Goal: Communication & Community: Ask a question

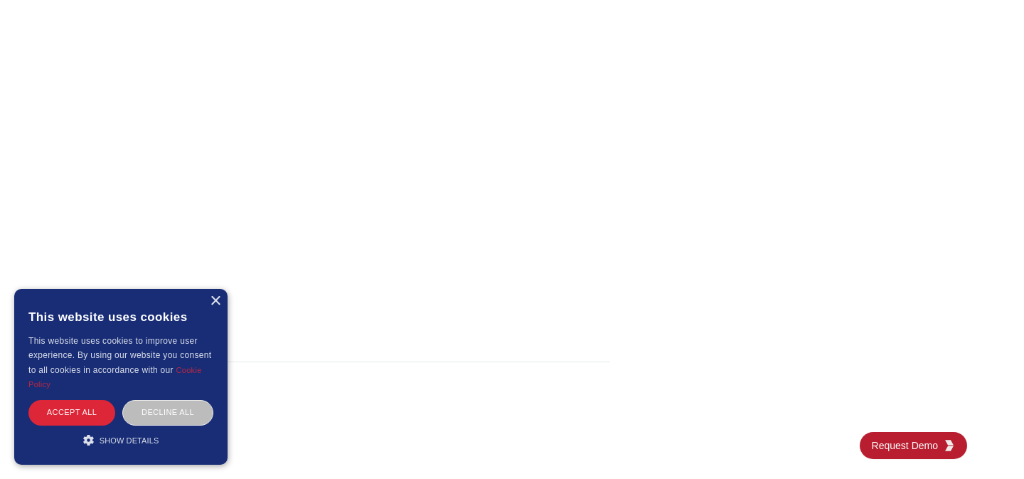
scroll to position [1504, 0]
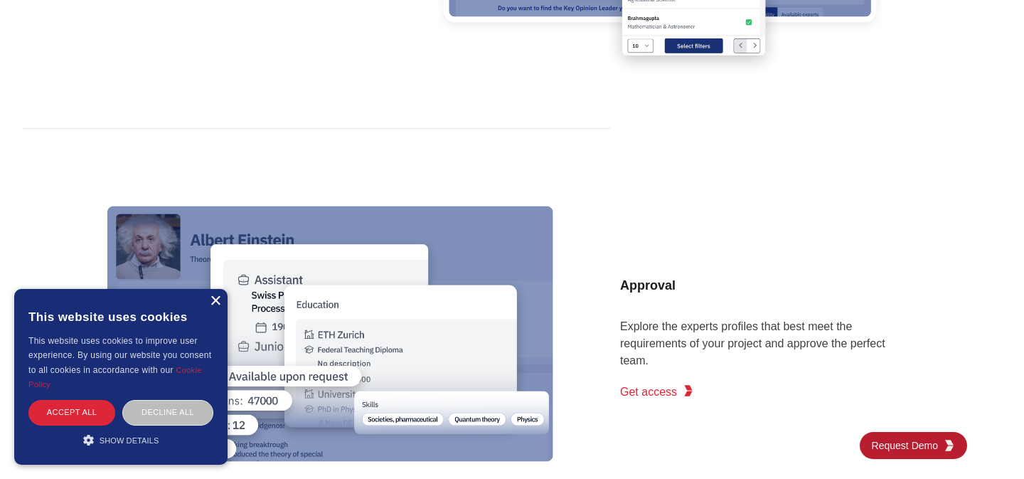
click at [214, 297] on div "×" at bounding box center [215, 301] width 11 height 11
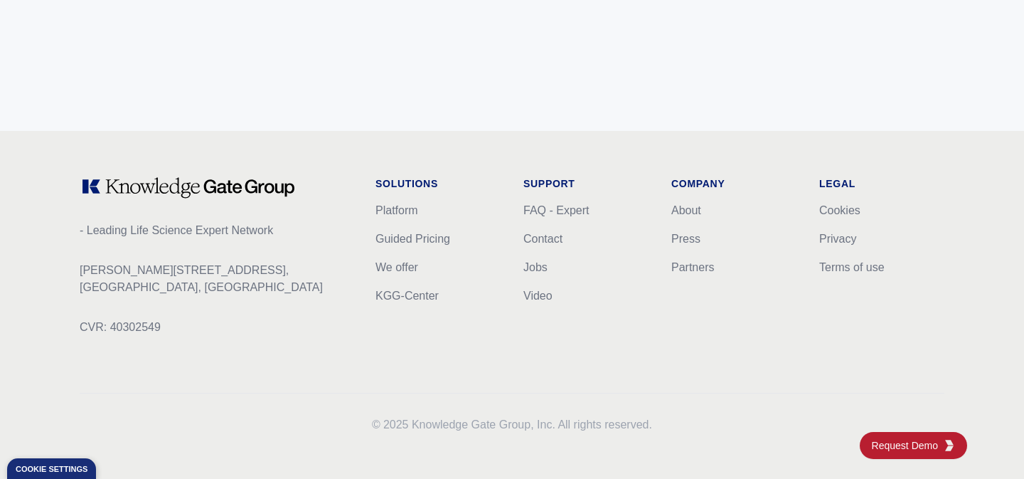
scroll to position [5797, 0]
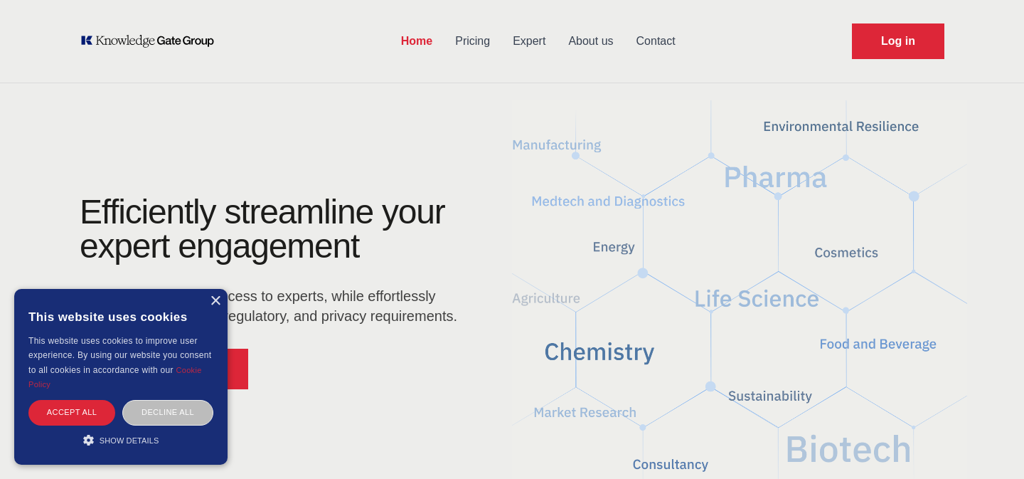
click at [652, 38] on link "Contact" at bounding box center [656, 41] width 62 height 37
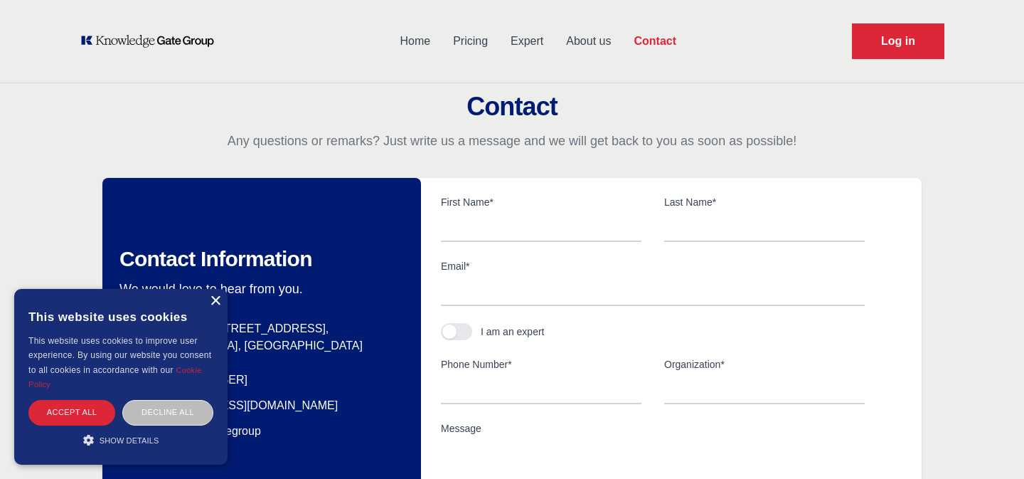
click at [214, 304] on div "×" at bounding box center [215, 301] width 11 height 11
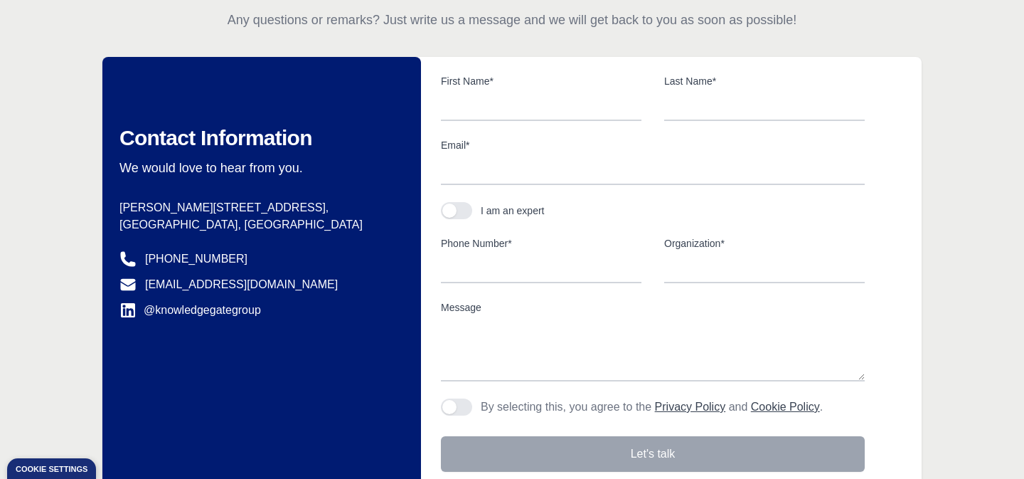
scroll to position [119, 0]
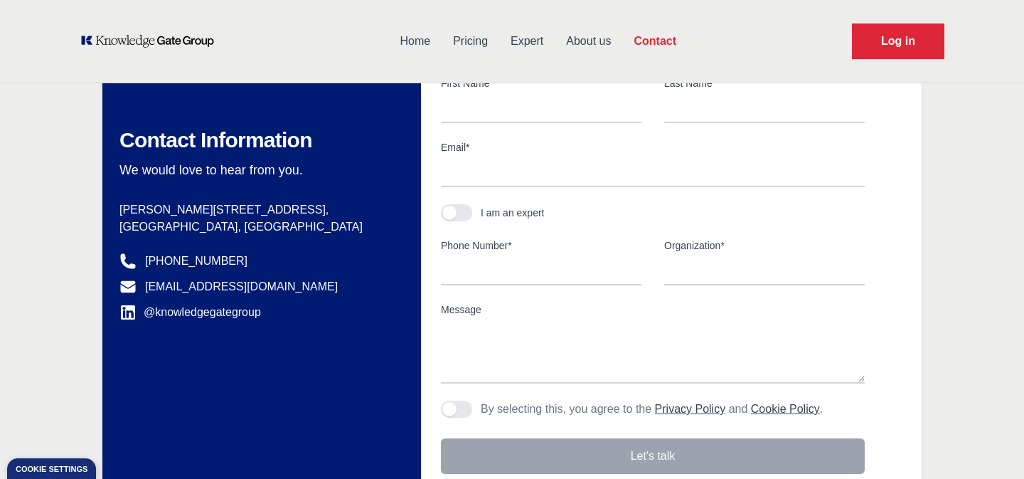
click at [595, 295] on form "First Name* Last Name* Email* I am an expert Phone Number* Organization* Messag…" at bounding box center [674, 275] width 495 height 398
click at [514, 325] on textarea "Message" at bounding box center [653, 351] width 424 height 64
paste textarea "E-commerce Seller Insights - Consultation opportunity Dear Julia, My name is Zh…"
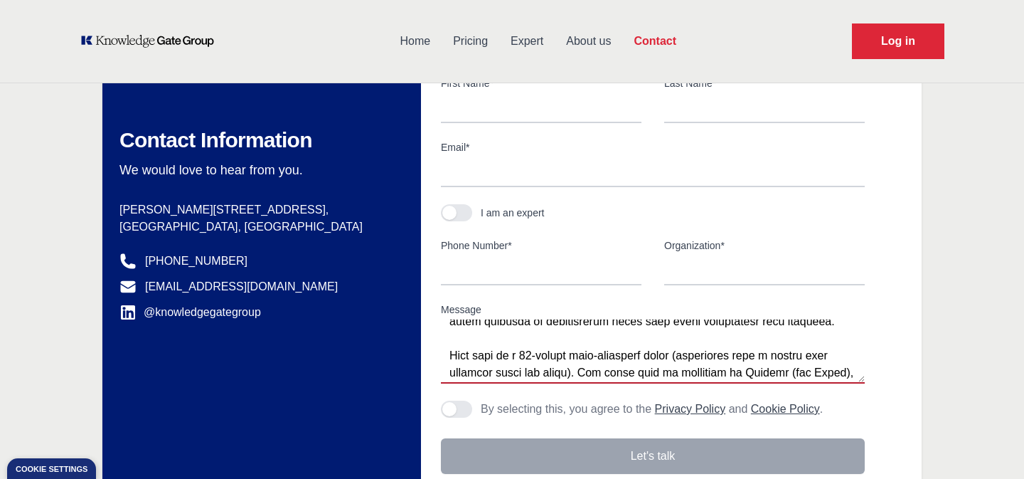
scroll to position [0, 0]
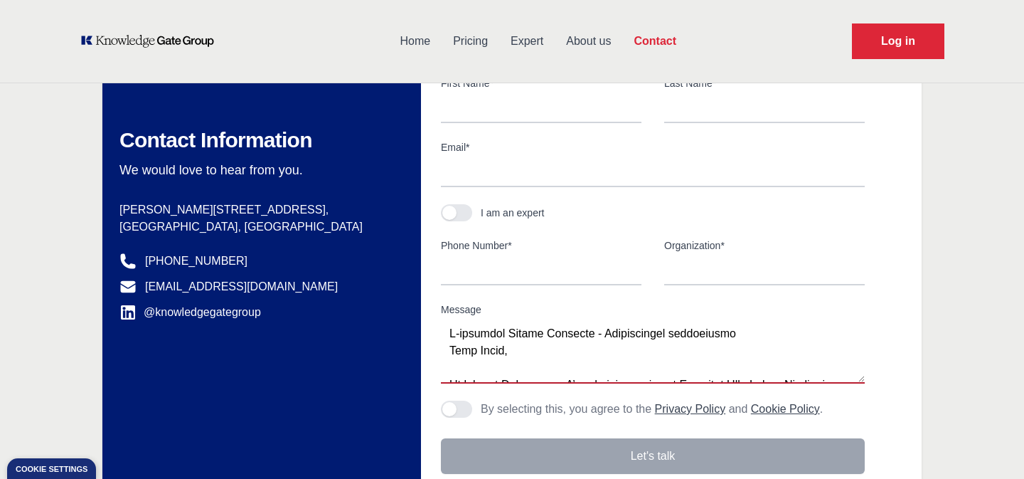
click at [448, 334] on textarea "Message" at bounding box center [653, 351] width 424 height 64
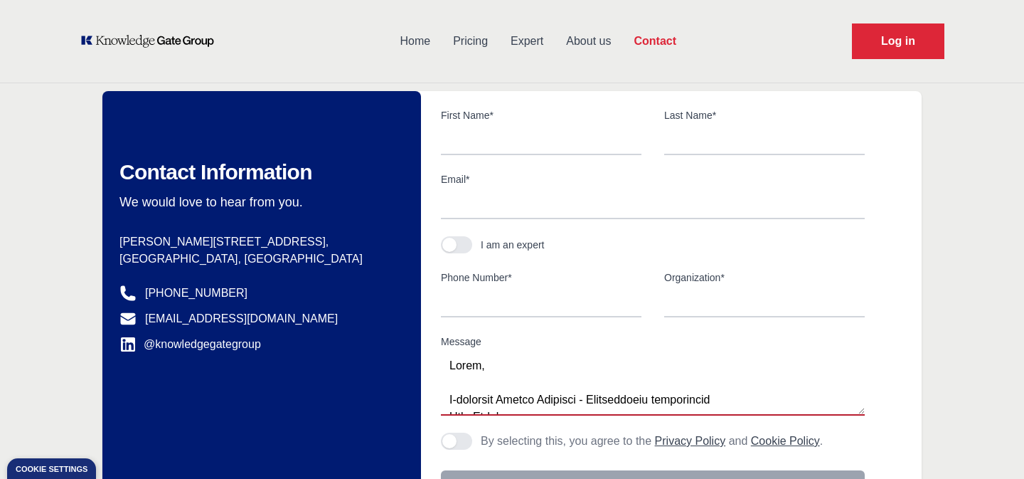
scroll to position [85, 0]
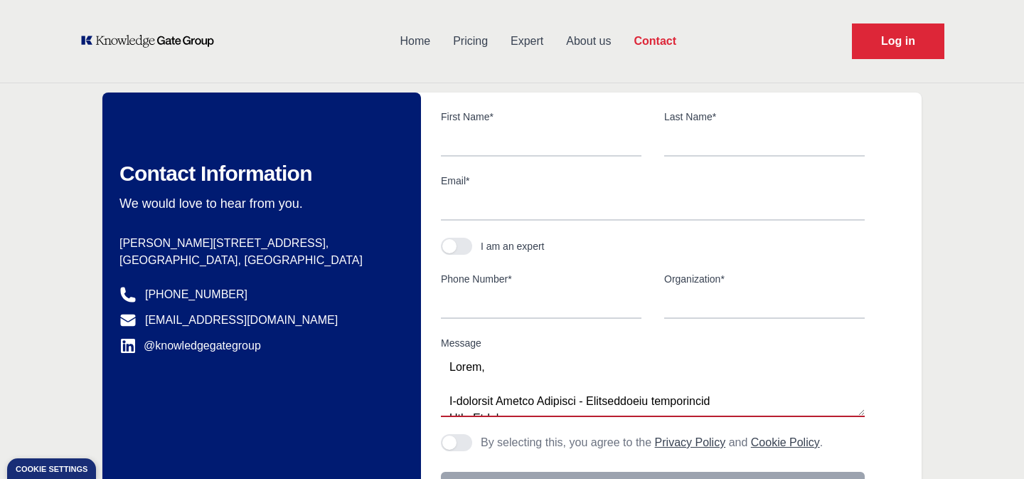
type textarea "Hello, E-commerce Seller Insights - Consultation opportunity Dear Julia, My nam…"
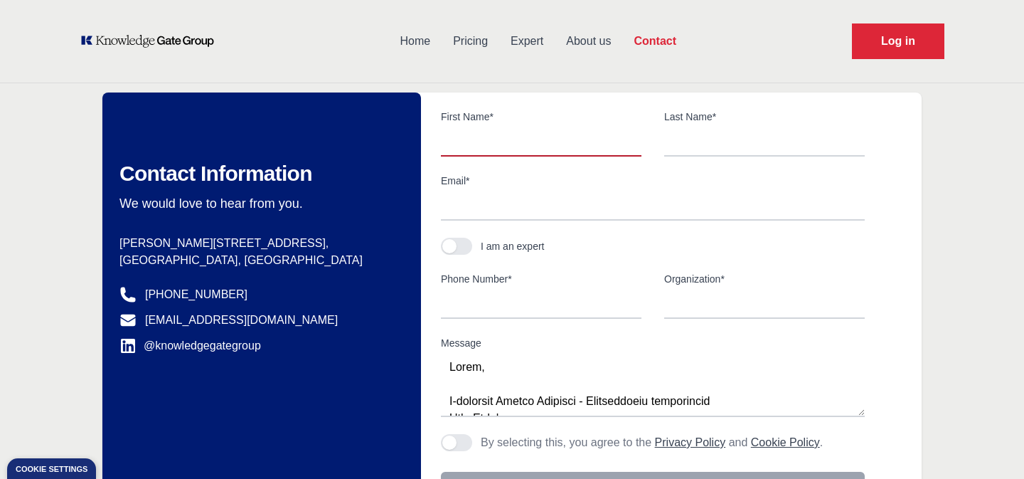
click at [469, 129] on input "text" at bounding box center [541, 142] width 201 height 30
type input "Julia"
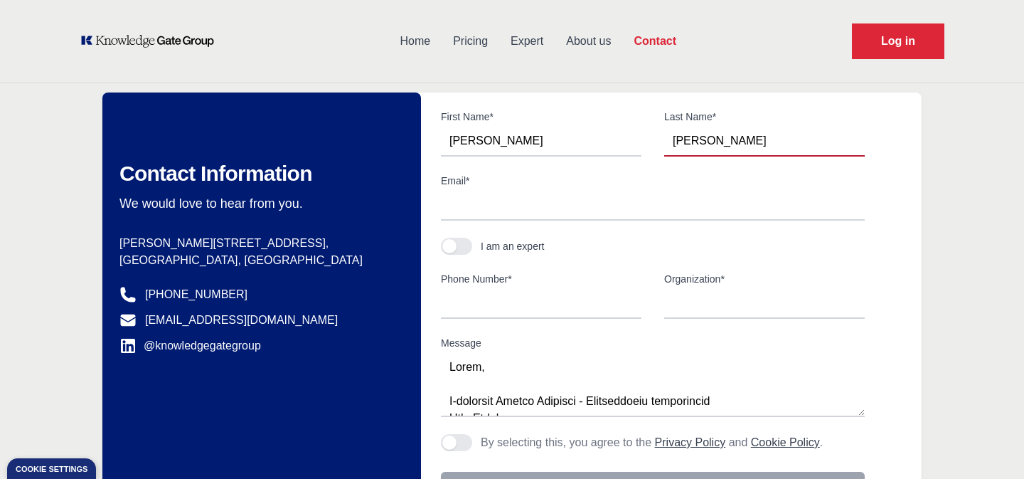
type input "Di Terlizzi"
type input "juliaditerlizzi@gmail.com"
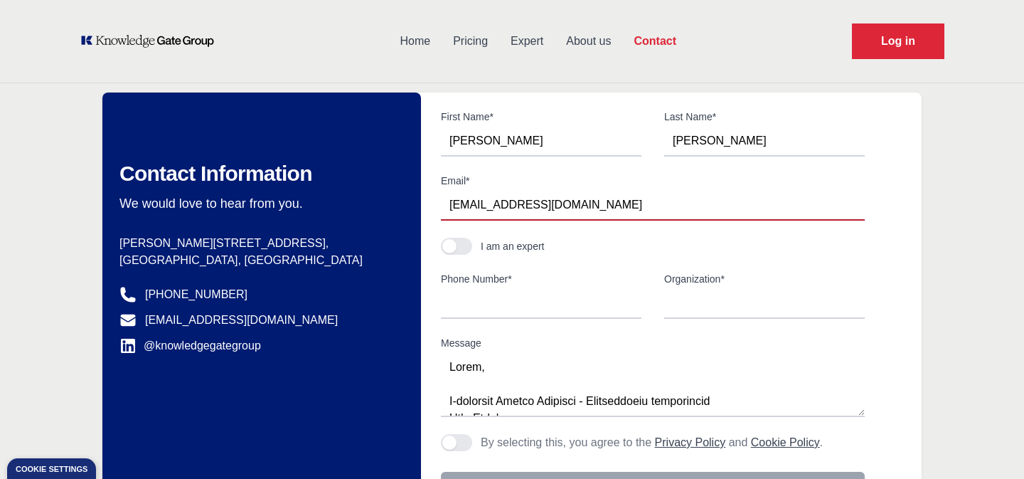
type input "+393801935246"
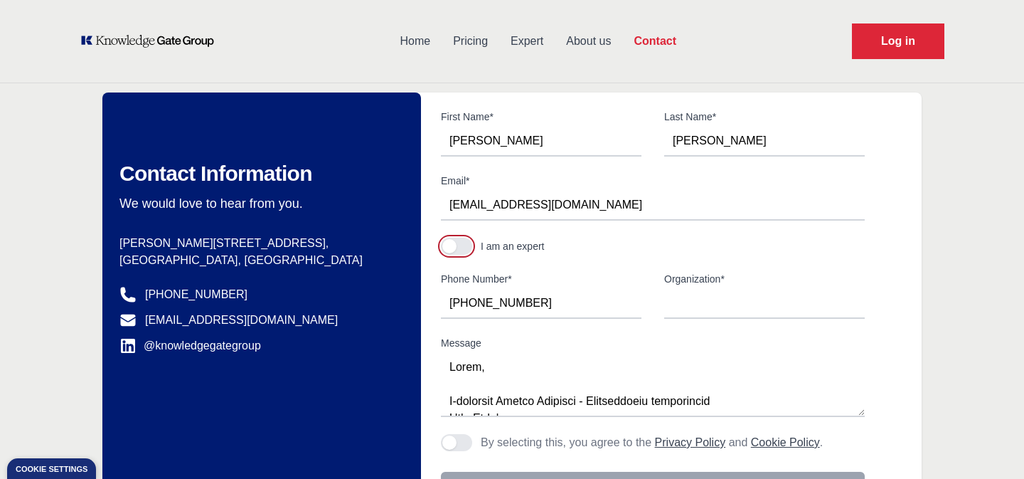
click at [457, 246] on button "button" at bounding box center [456, 246] width 31 height 17
click at [455, 247] on button "button" at bounding box center [456, 246] width 31 height 17
click at [482, 243] on div "I am an expert" at bounding box center [513, 246] width 64 height 14
click at [470, 244] on button "button" at bounding box center [456, 246] width 31 height 17
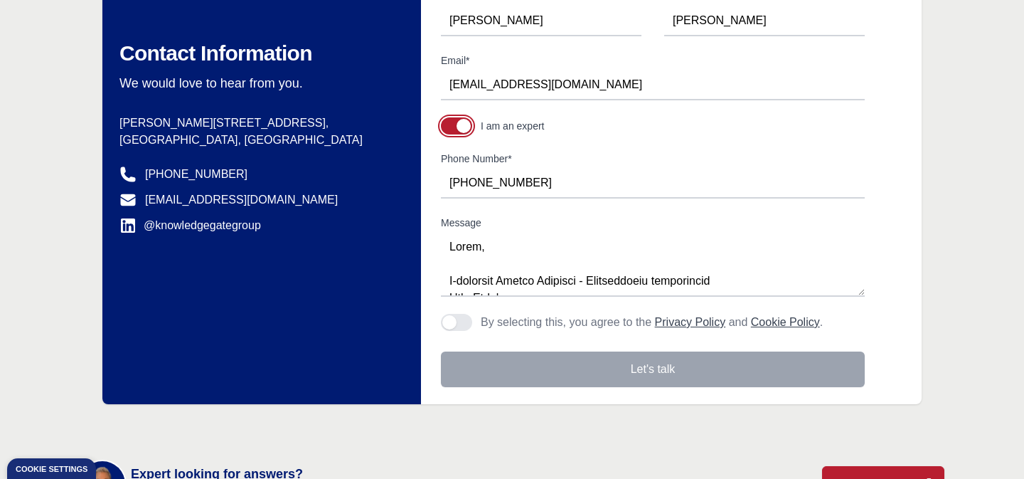
scroll to position [207, 0]
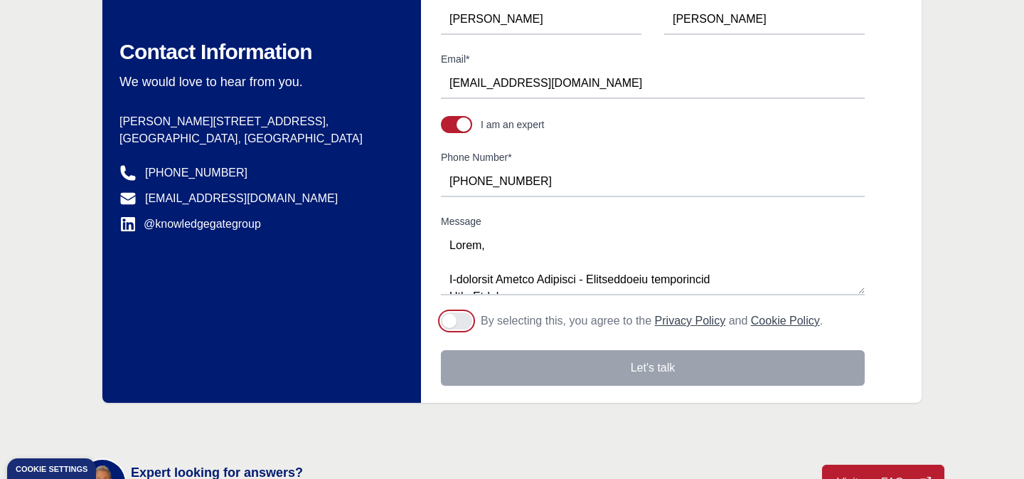
click at [464, 322] on button "Agree to policies" at bounding box center [456, 320] width 31 height 17
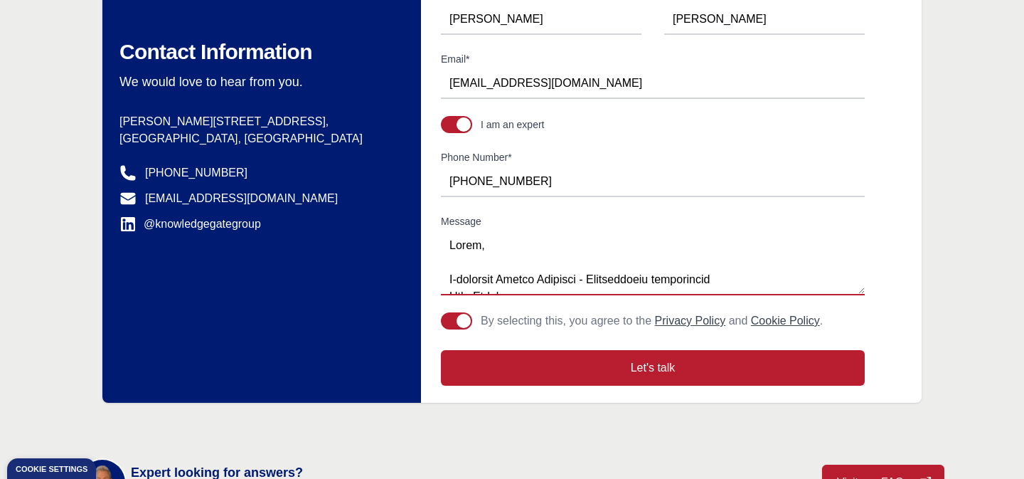
click at [497, 245] on textarea "Message" at bounding box center [653, 263] width 424 height 64
click at [504, 248] on textarea "Message" at bounding box center [653, 263] width 424 height 64
click at [632, 247] on textarea "Message" at bounding box center [653, 263] width 424 height 64
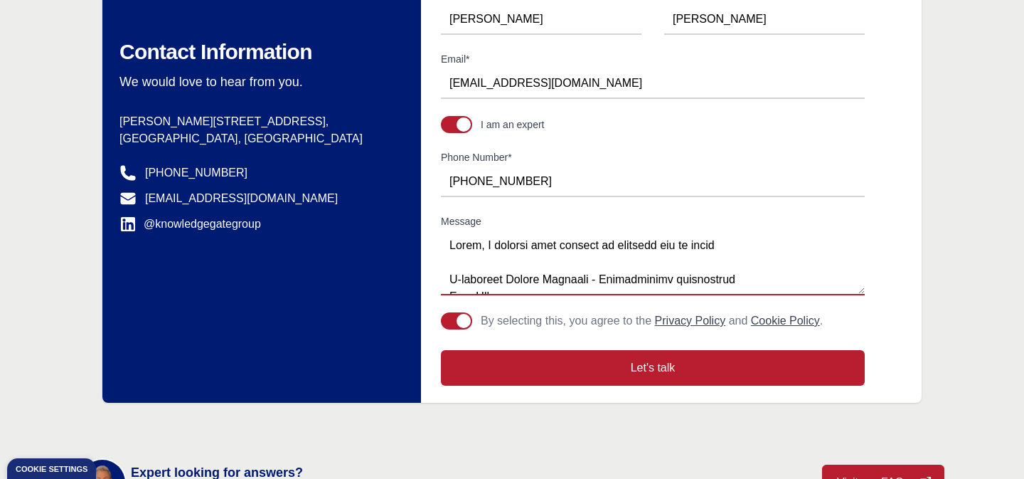
click at [685, 244] on textarea "Message" at bounding box center [653, 263] width 424 height 64
click at [739, 242] on textarea "Message" at bounding box center [653, 263] width 424 height 64
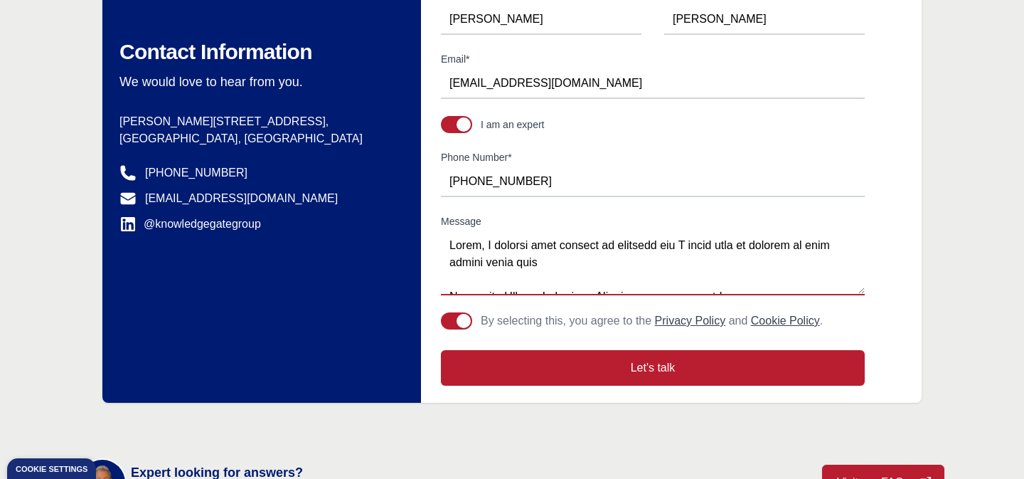
click at [813, 244] on textarea "Message" at bounding box center [653, 263] width 424 height 64
click at [811, 245] on textarea "Message" at bounding box center [653, 263] width 424 height 64
click at [492, 262] on textarea "Message" at bounding box center [653, 263] width 424 height 64
click at [545, 265] on textarea "Message" at bounding box center [653, 263] width 424 height 64
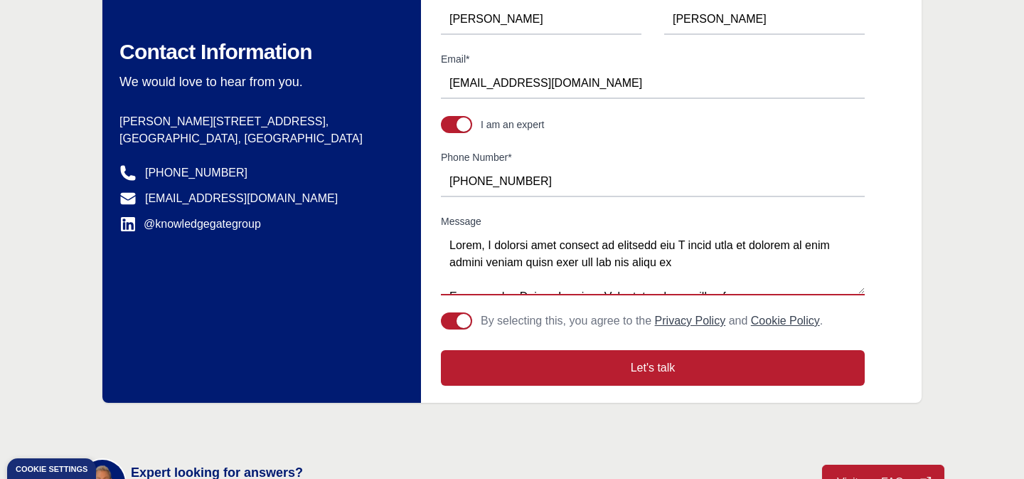
click at [576, 263] on textarea "Message" at bounding box center [653, 263] width 424 height 64
click at [655, 262] on textarea "Message" at bounding box center [653, 263] width 424 height 64
click at [604, 262] on textarea "Message" at bounding box center [653, 263] width 424 height 64
click at [668, 267] on textarea "Message" at bounding box center [653, 263] width 424 height 64
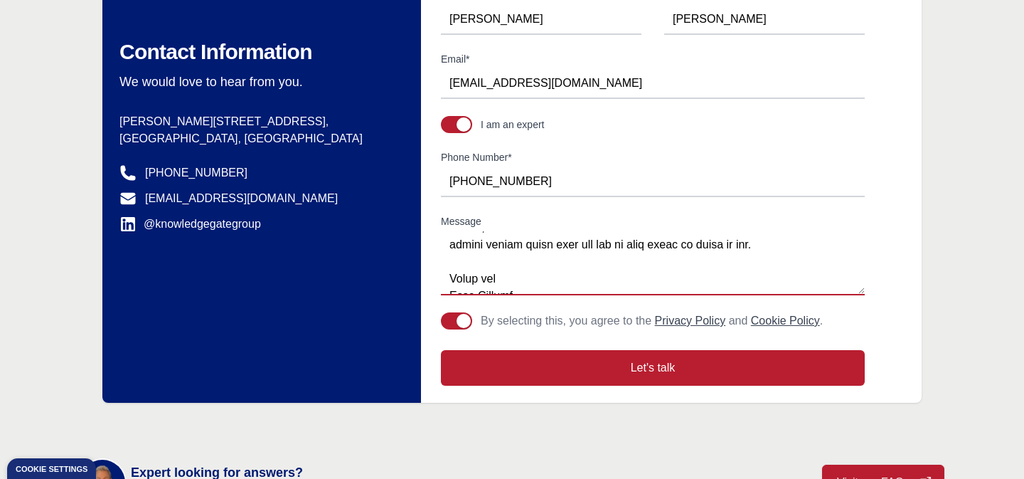
scroll to position [0, 0]
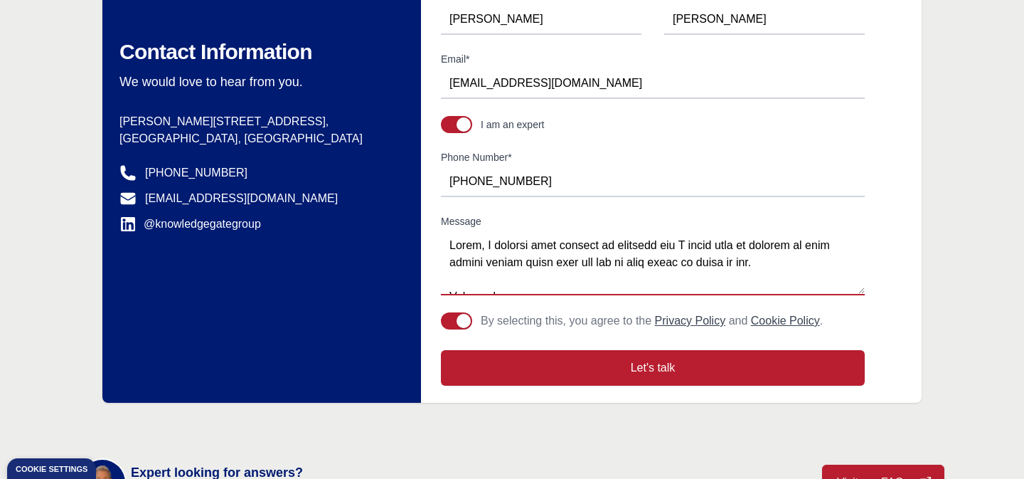
click at [719, 253] on textarea "Message" at bounding box center [653, 263] width 424 height 64
click at [721, 262] on textarea "Message" at bounding box center [653, 263] width 424 height 64
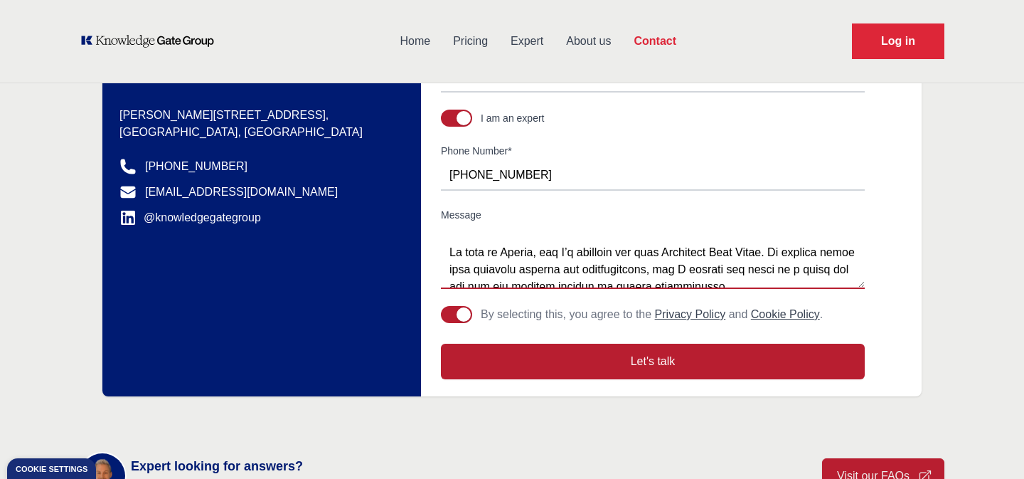
scroll to position [206, 0]
drag, startPoint x: 743, startPoint y: 274, endPoint x: 751, endPoint y: 257, distance: 19.1
click at [751, 257] on textarea "Message" at bounding box center [653, 257] width 424 height 64
type textarea "Hello, I recived this message on linkedin and I would like to clarify if this p…"
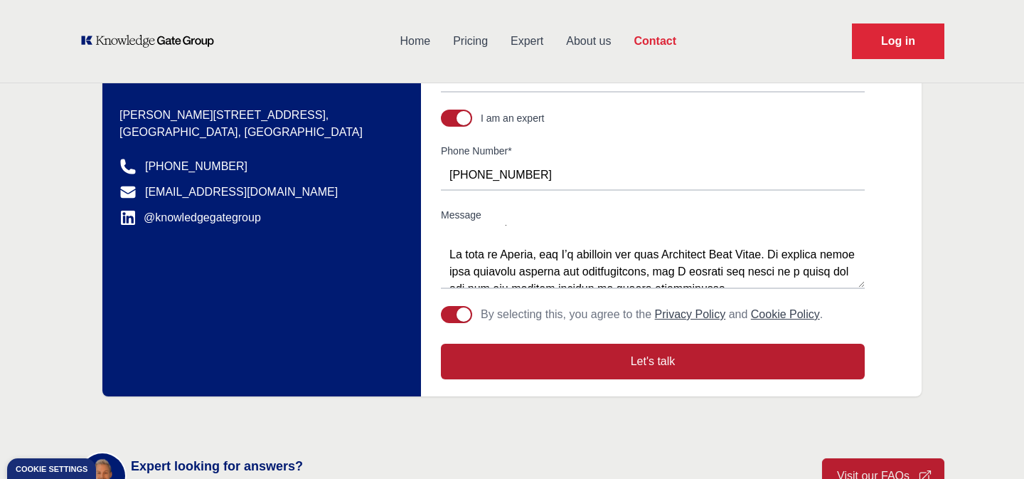
click at [770, 191] on form "First Name* Julia Last Name* Di Terlizzi Email* juliaditerlizzi@gmail.com I am …" at bounding box center [674, 181] width 495 height 398
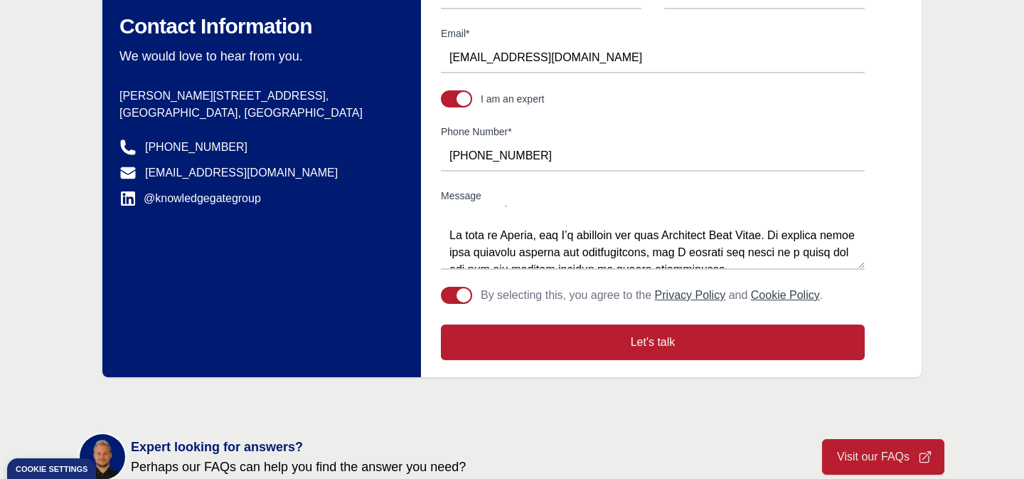
scroll to position [233, 0]
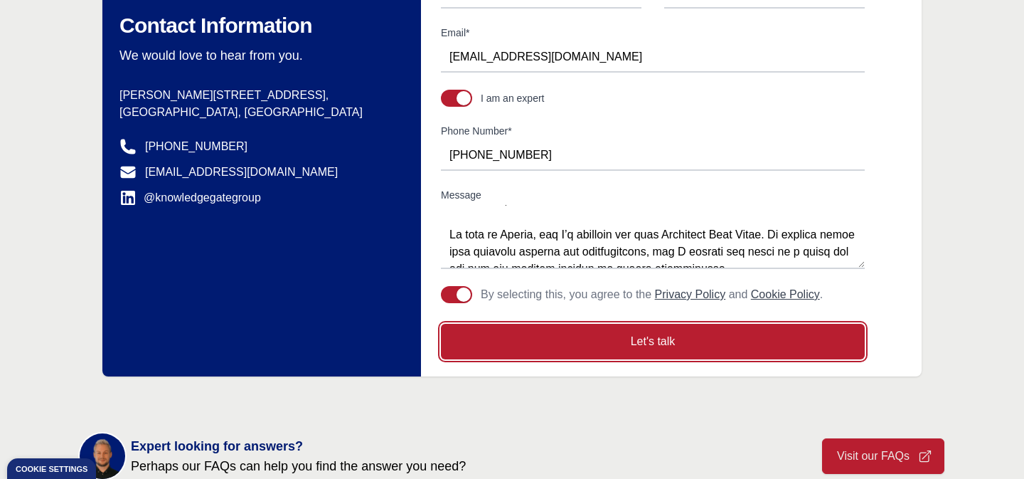
click at [654, 343] on button "Let's talk" at bounding box center [653, 342] width 424 height 36
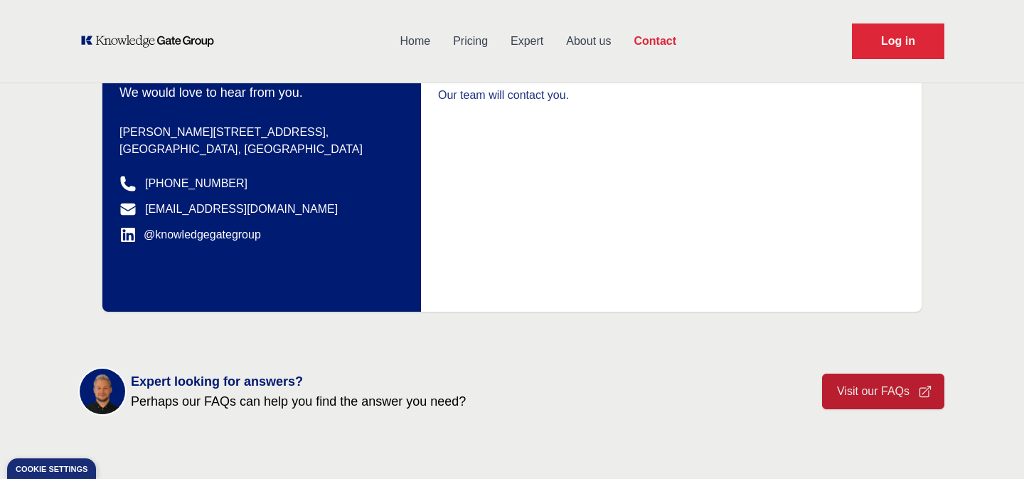
scroll to position [194, 0]
